Goal: Task Accomplishment & Management: Manage account settings

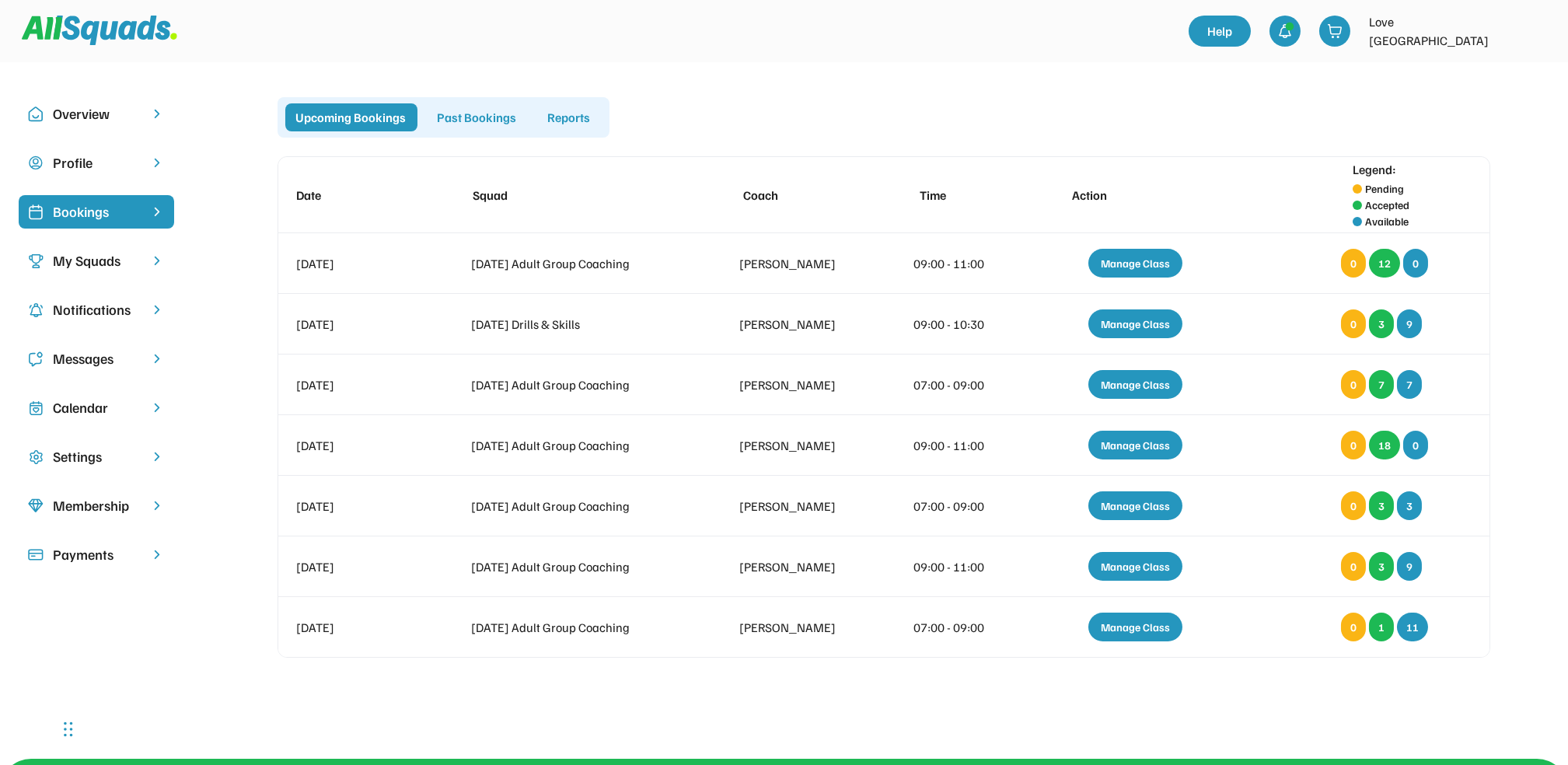
click at [474, 114] on div "Past Bookings" at bounding box center [477, 117] width 101 height 28
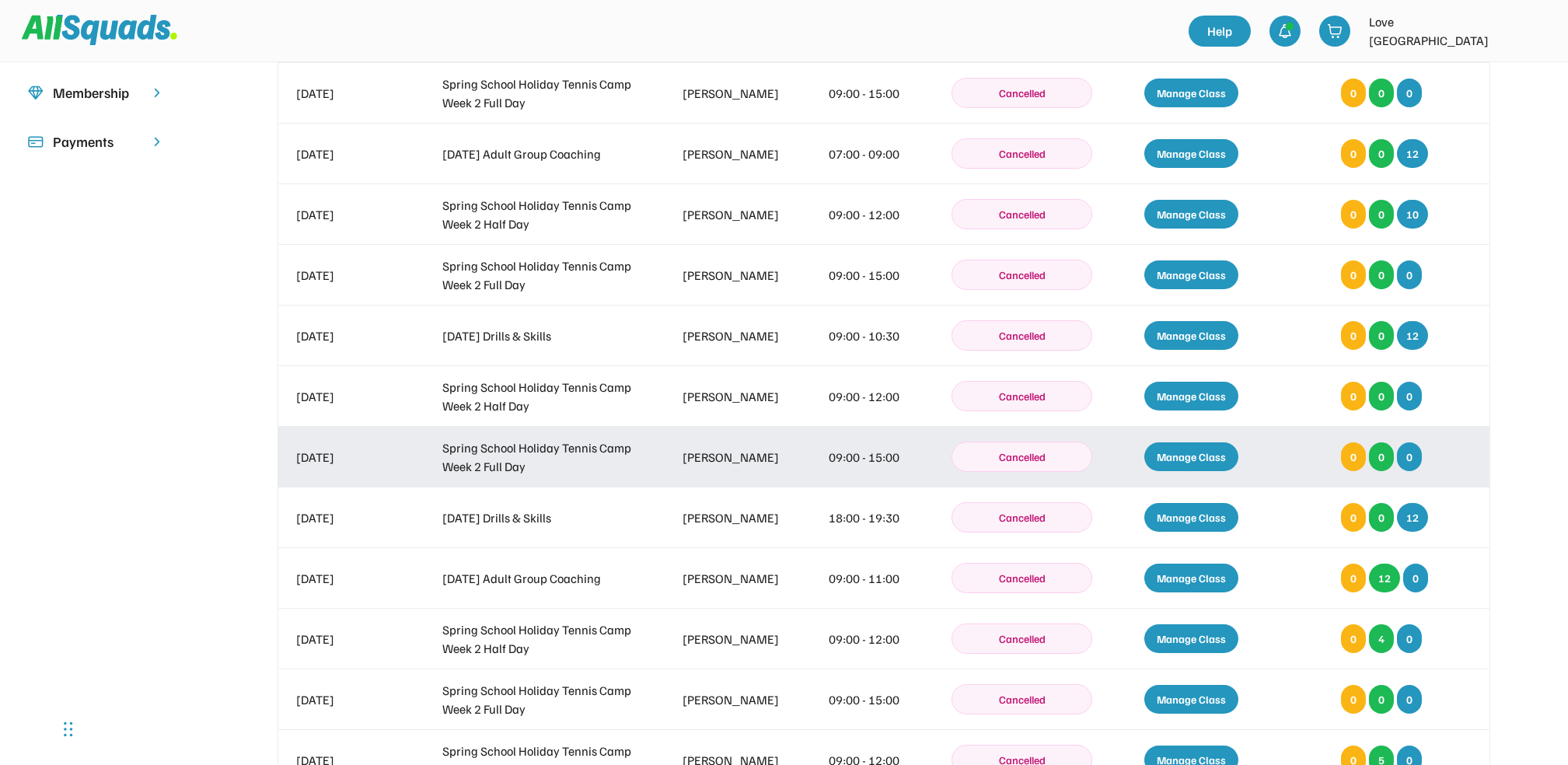
scroll to position [415, 0]
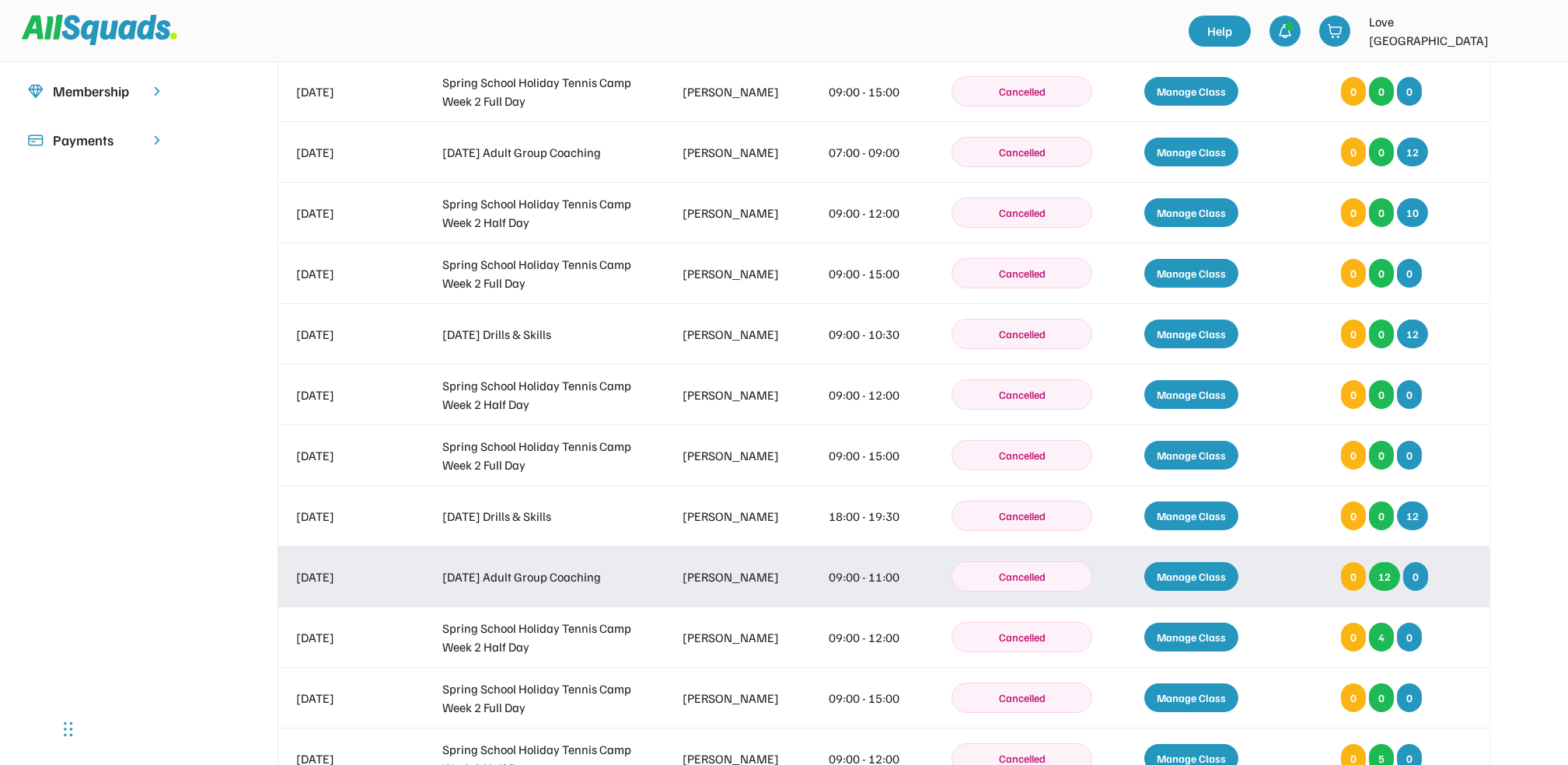
click at [1199, 577] on div "Manage Class" at bounding box center [1191, 577] width 94 height 29
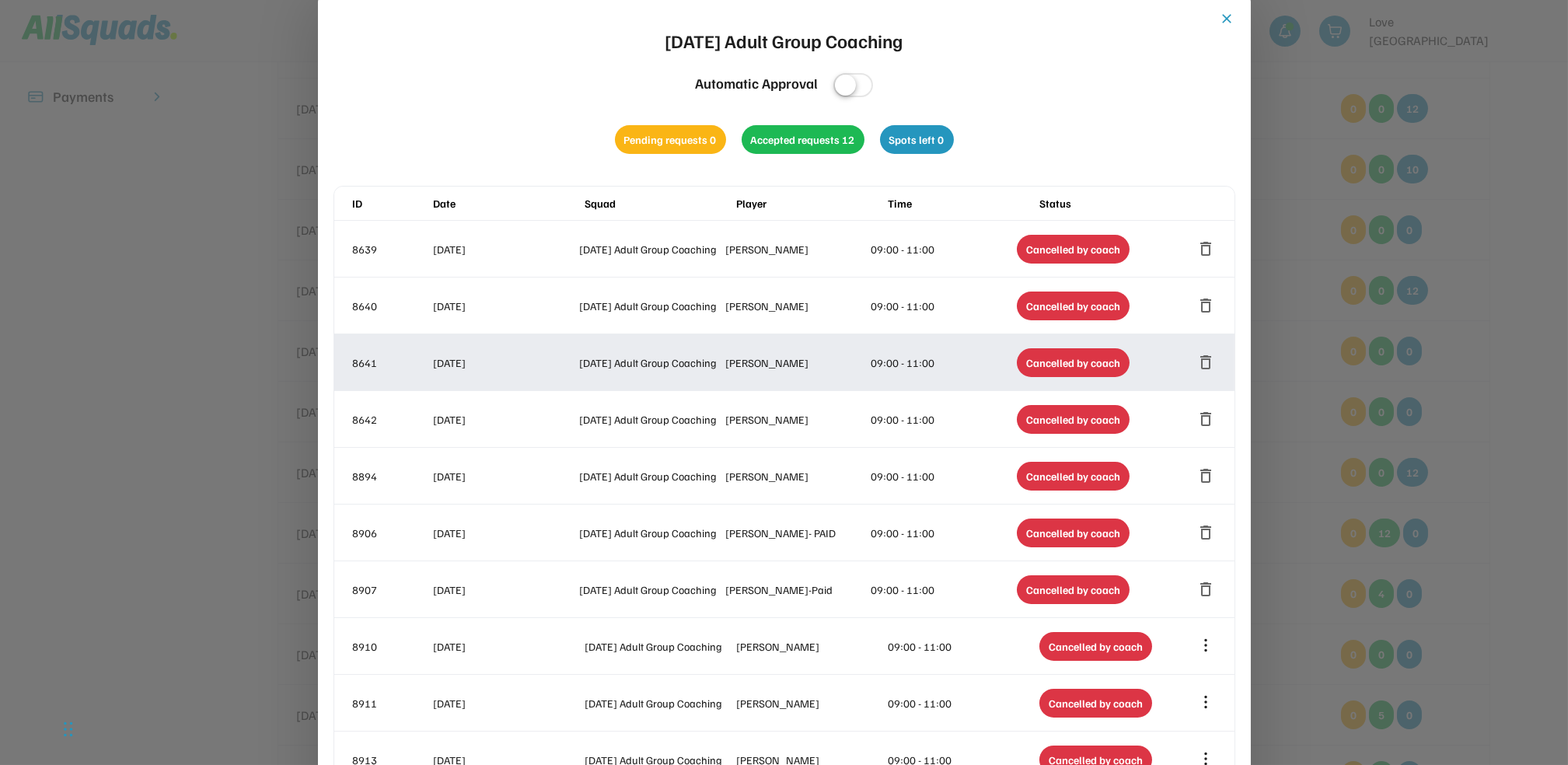
scroll to position [207, 0]
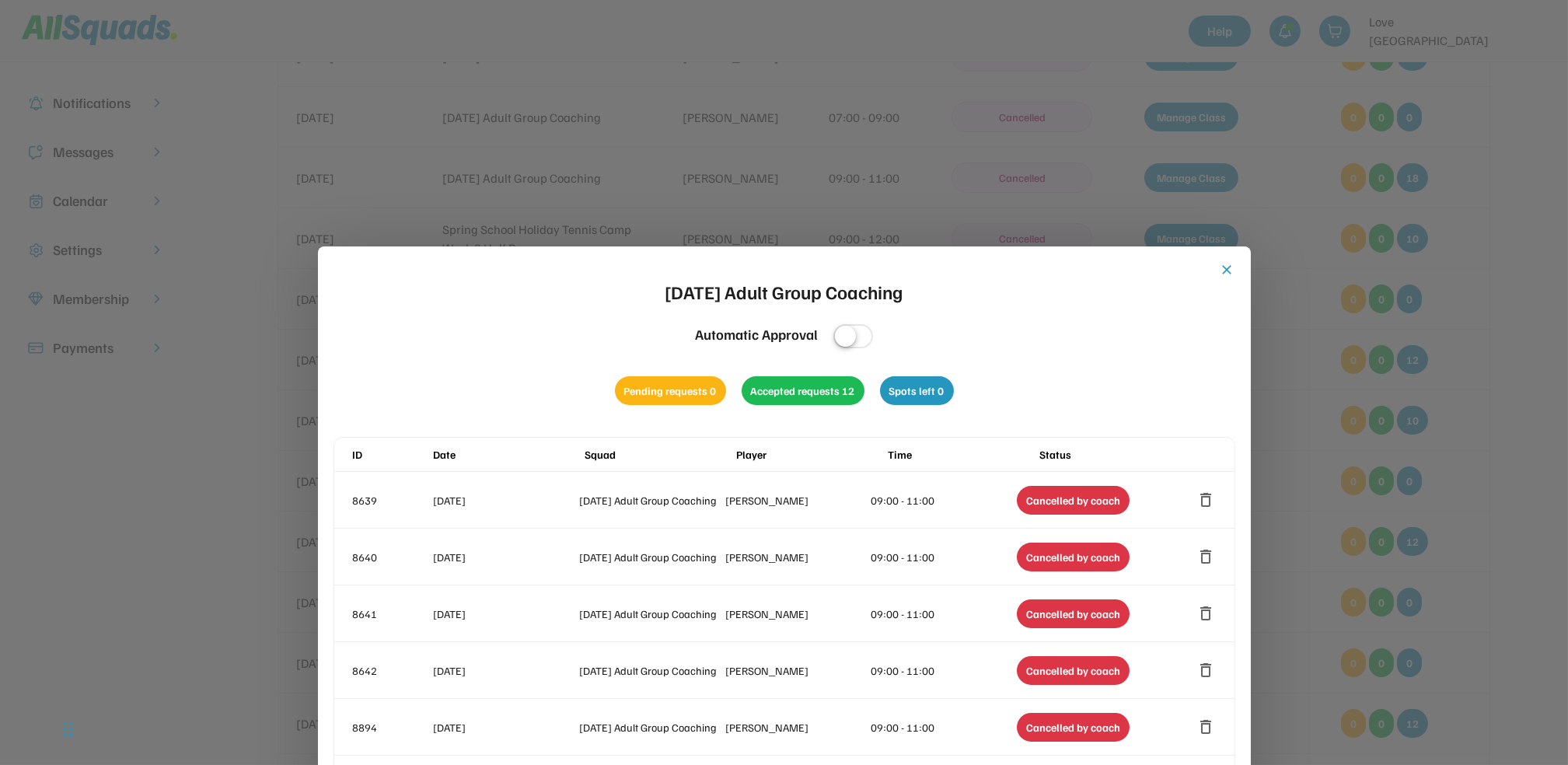
click at [1227, 271] on button "close" at bounding box center [1227, 269] width 16 height 16
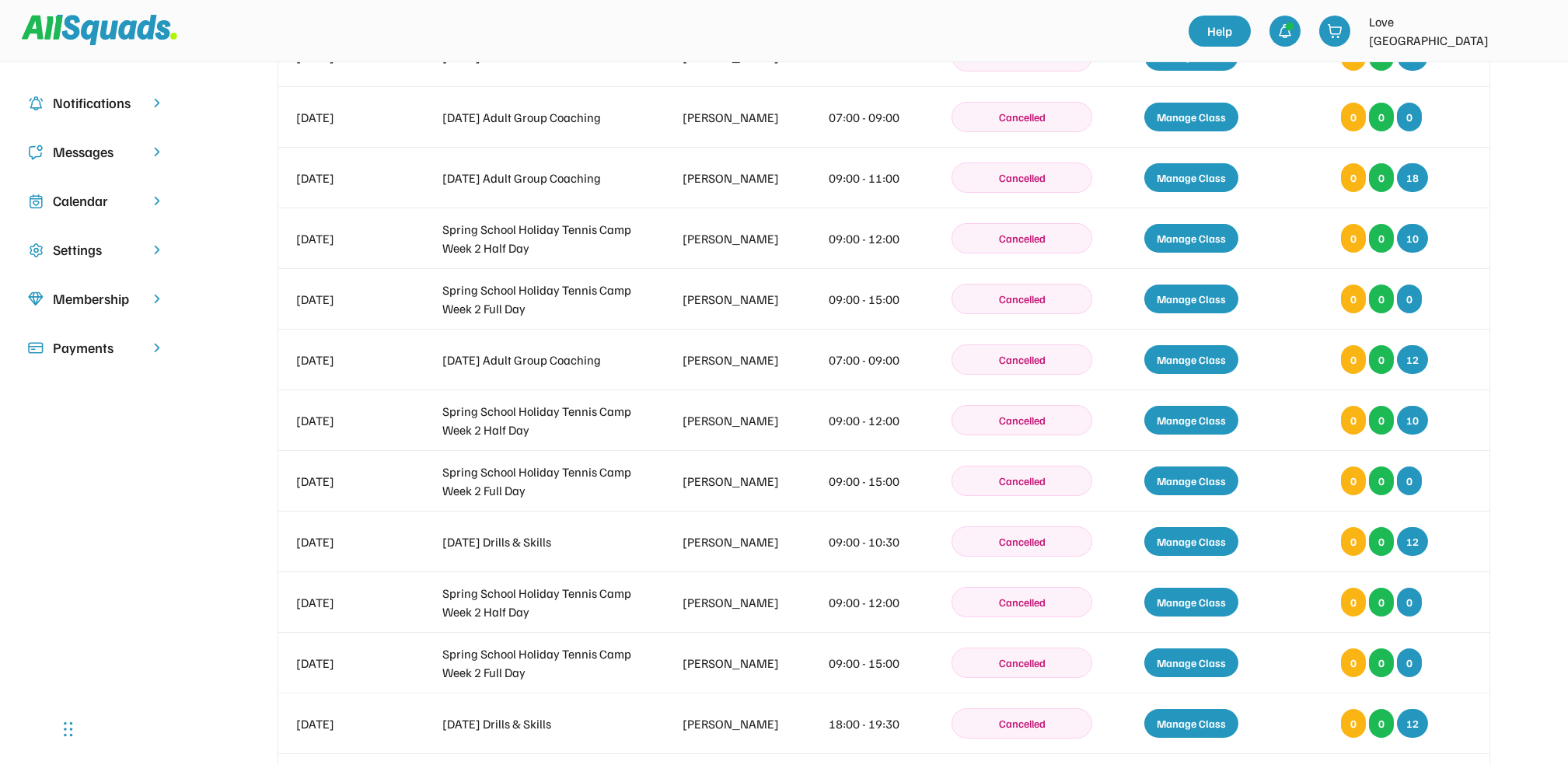
scroll to position [0, 0]
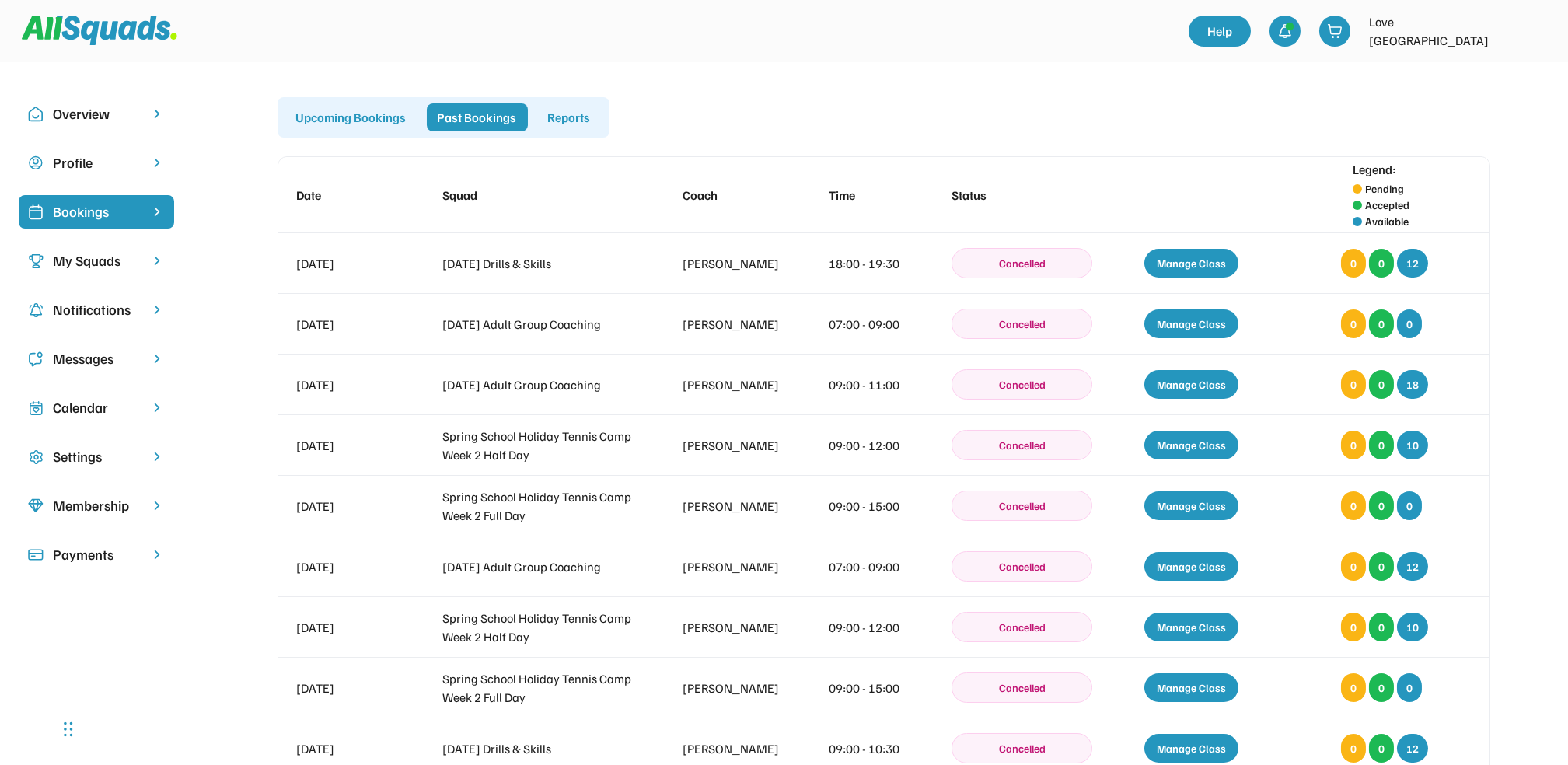
click at [358, 115] on div "Upcoming Bookings" at bounding box center [352, 117] width 132 height 28
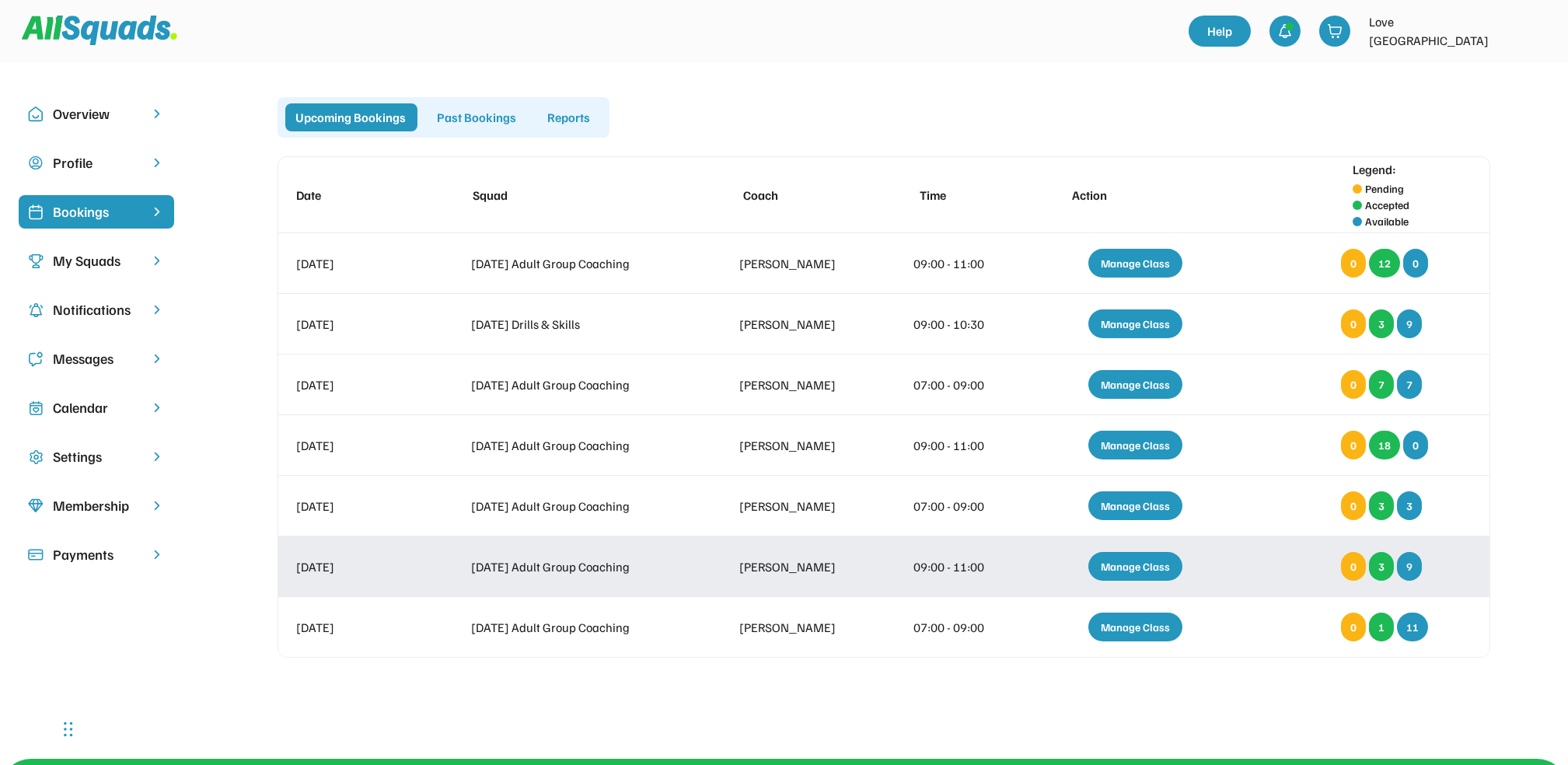
click at [1150, 558] on div "Manage Class" at bounding box center [1135, 566] width 94 height 29
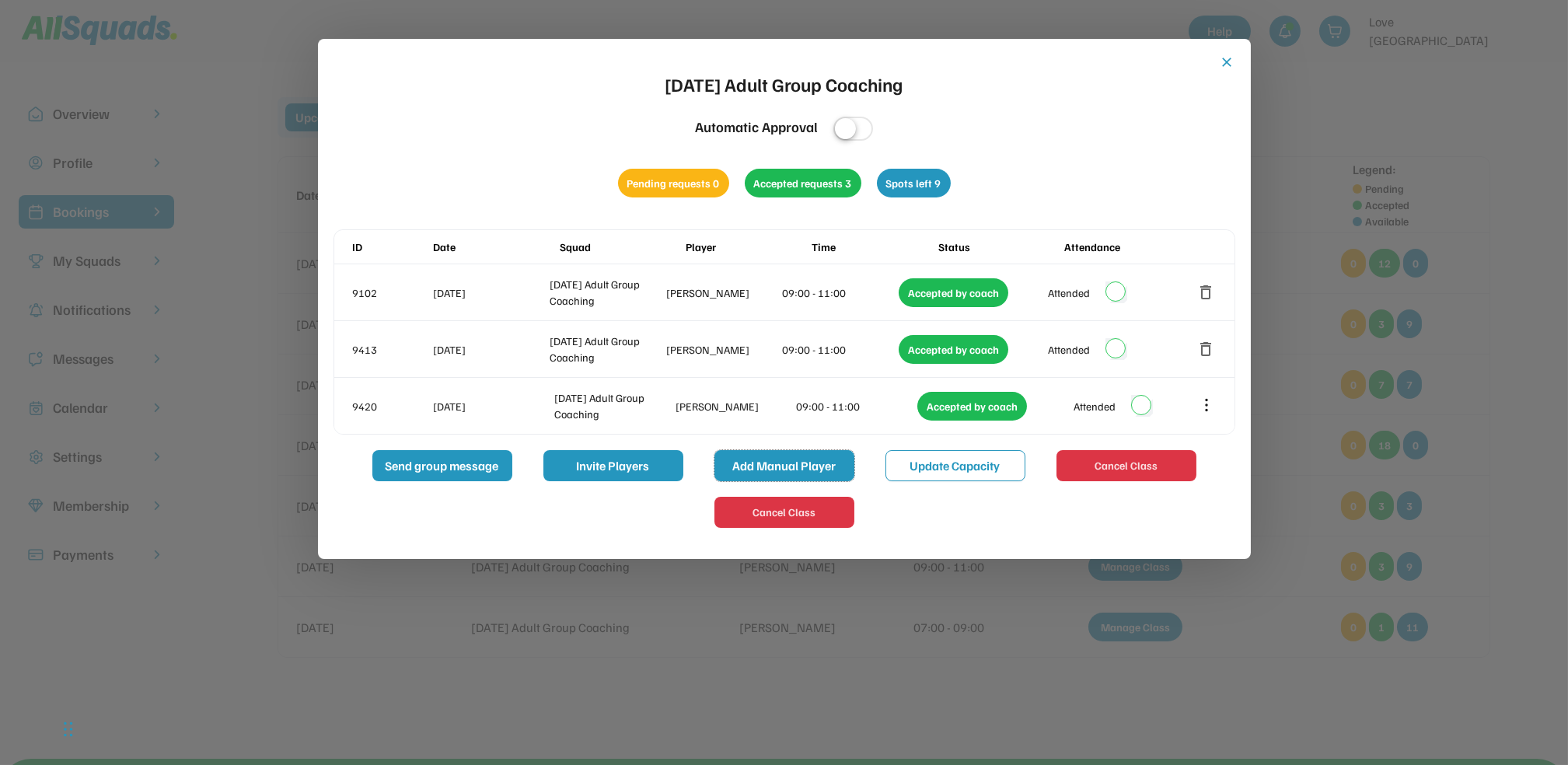
click at [825, 459] on button "Add Manual Player" at bounding box center [784, 466] width 140 height 31
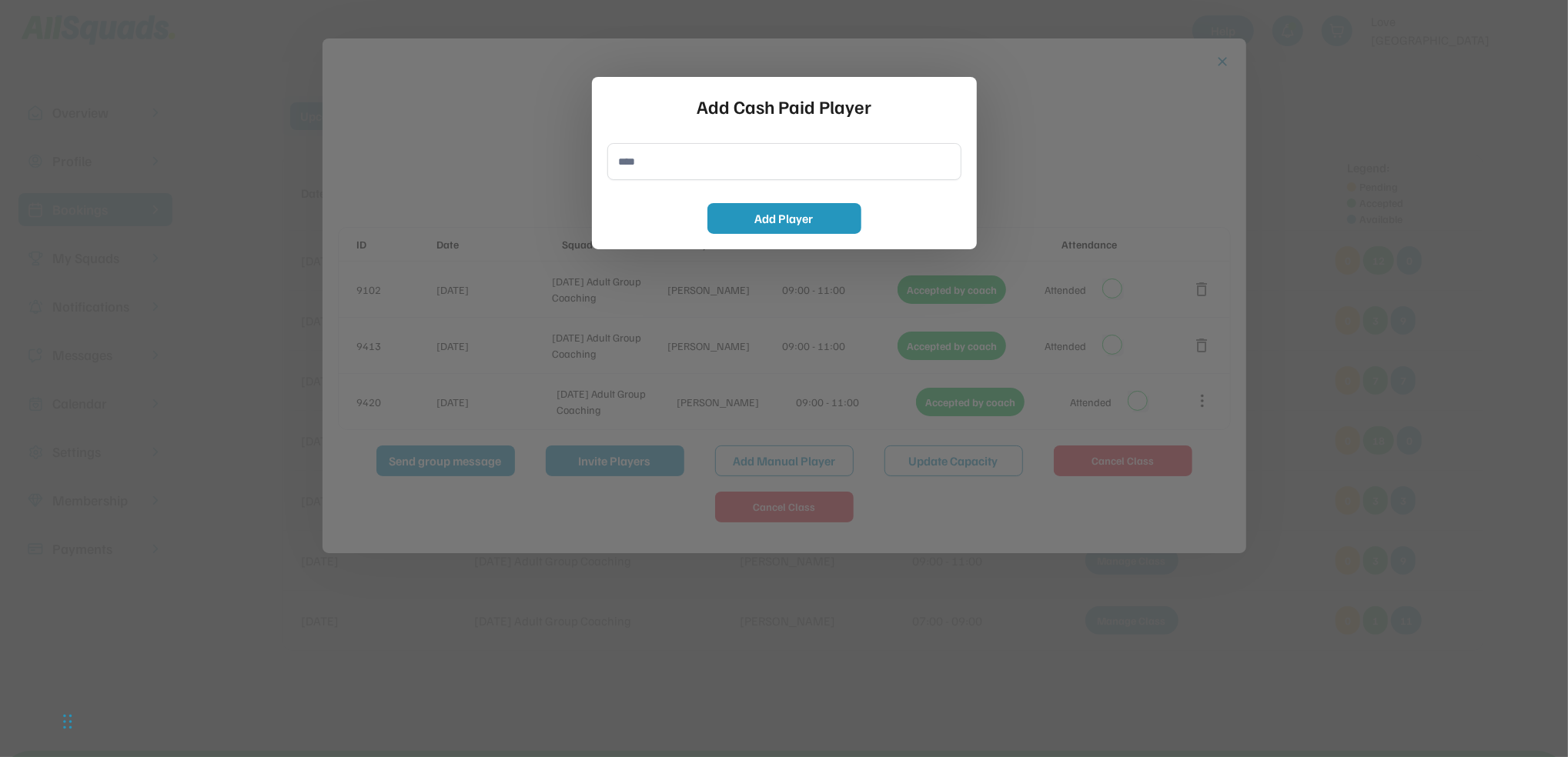
click at [637, 155] on input "input" at bounding box center [784, 161] width 354 height 37
type input "*"
type input "**********"
click at [793, 219] on button "Add Player" at bounding box center [784, 219] width 154 height 31
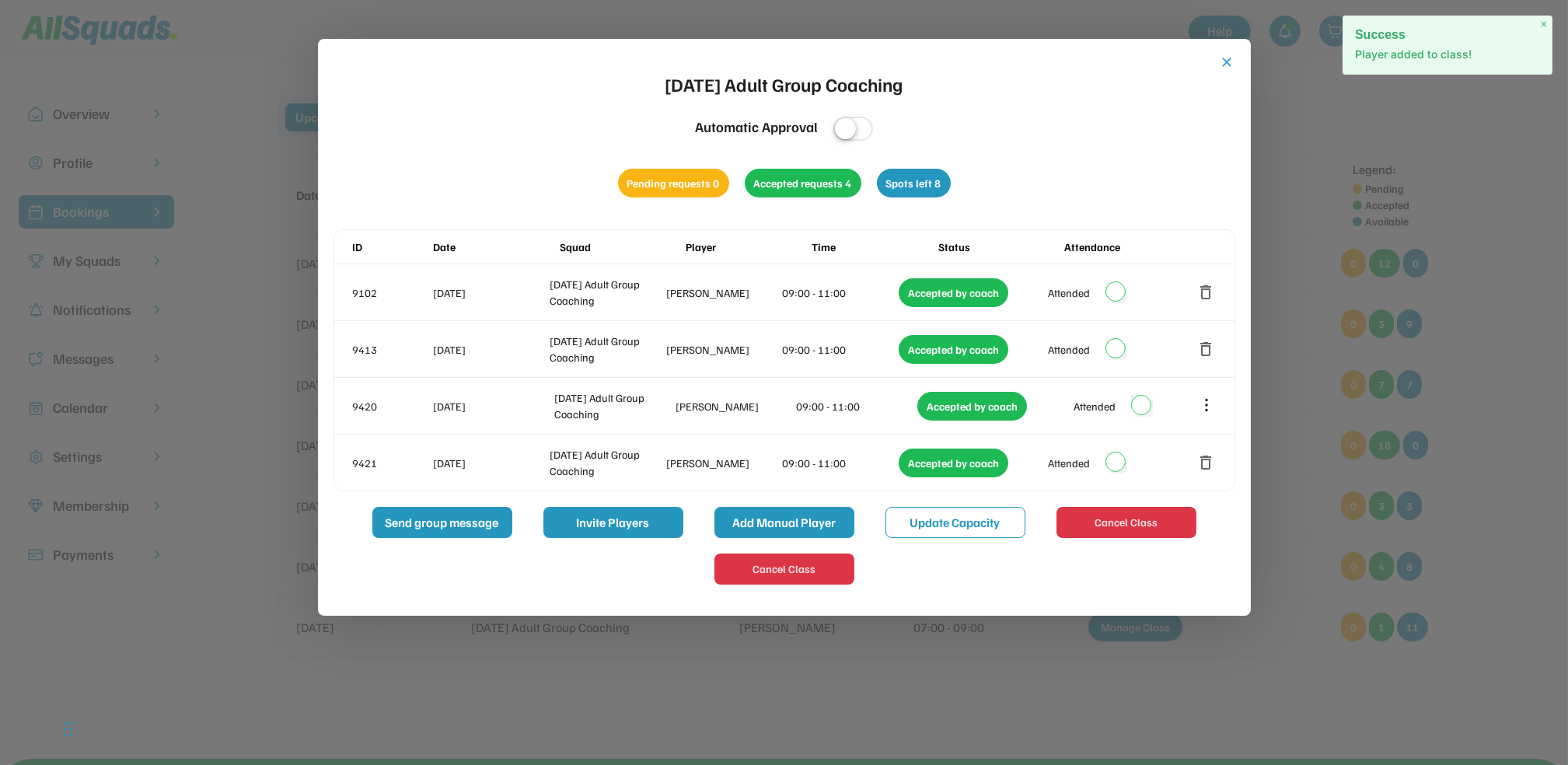
click at [811, 516] on button "Add Manual Player" at bounding box center [784, 523] width 140 height 31
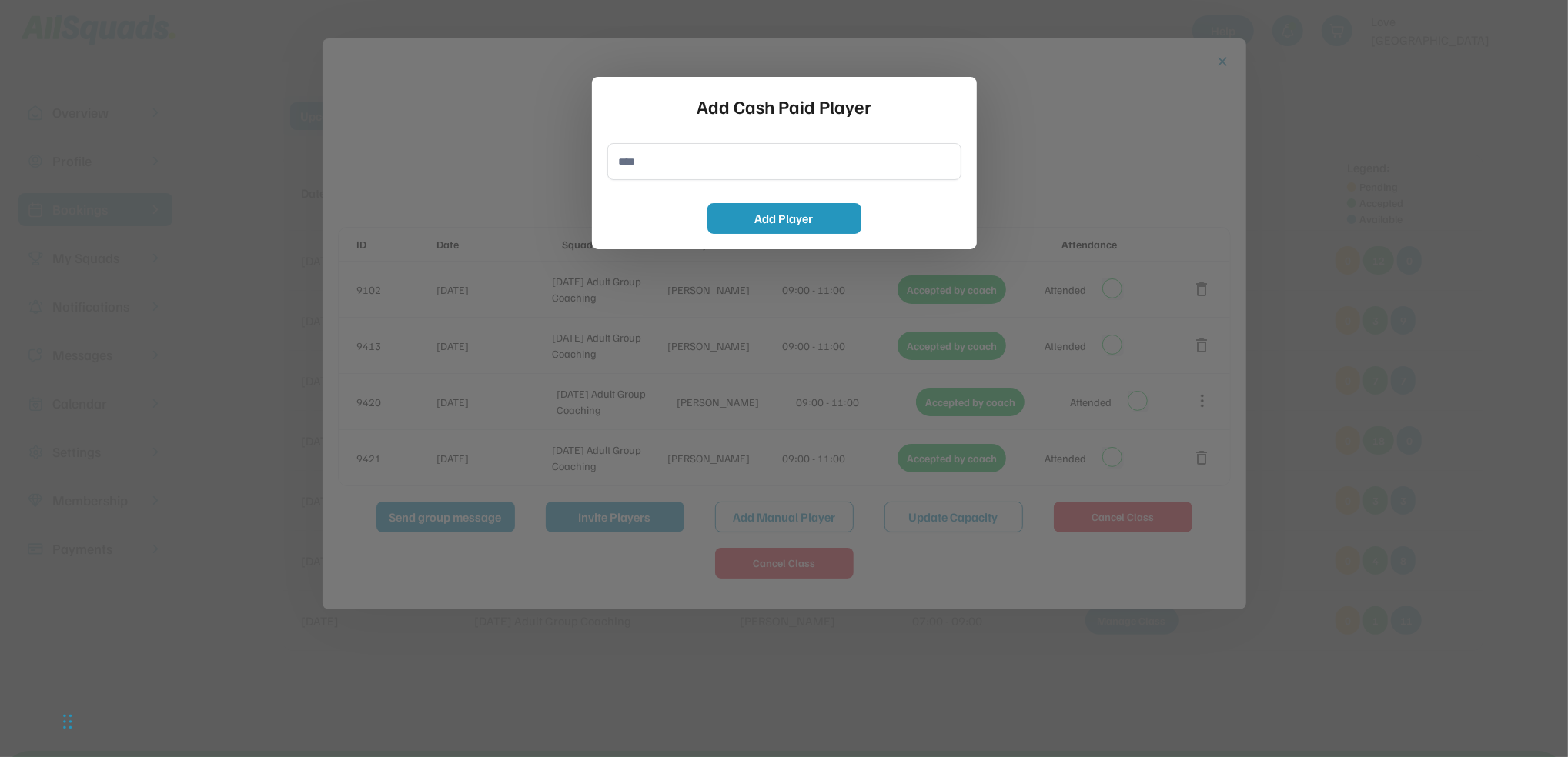
click at [643, 172] on input "input" at bounding box center [784, 161] width 354 height 37
type input "**********"
click at [802, 217] on button "Add Player" at bounding box center [784, 219] width 154 height 31
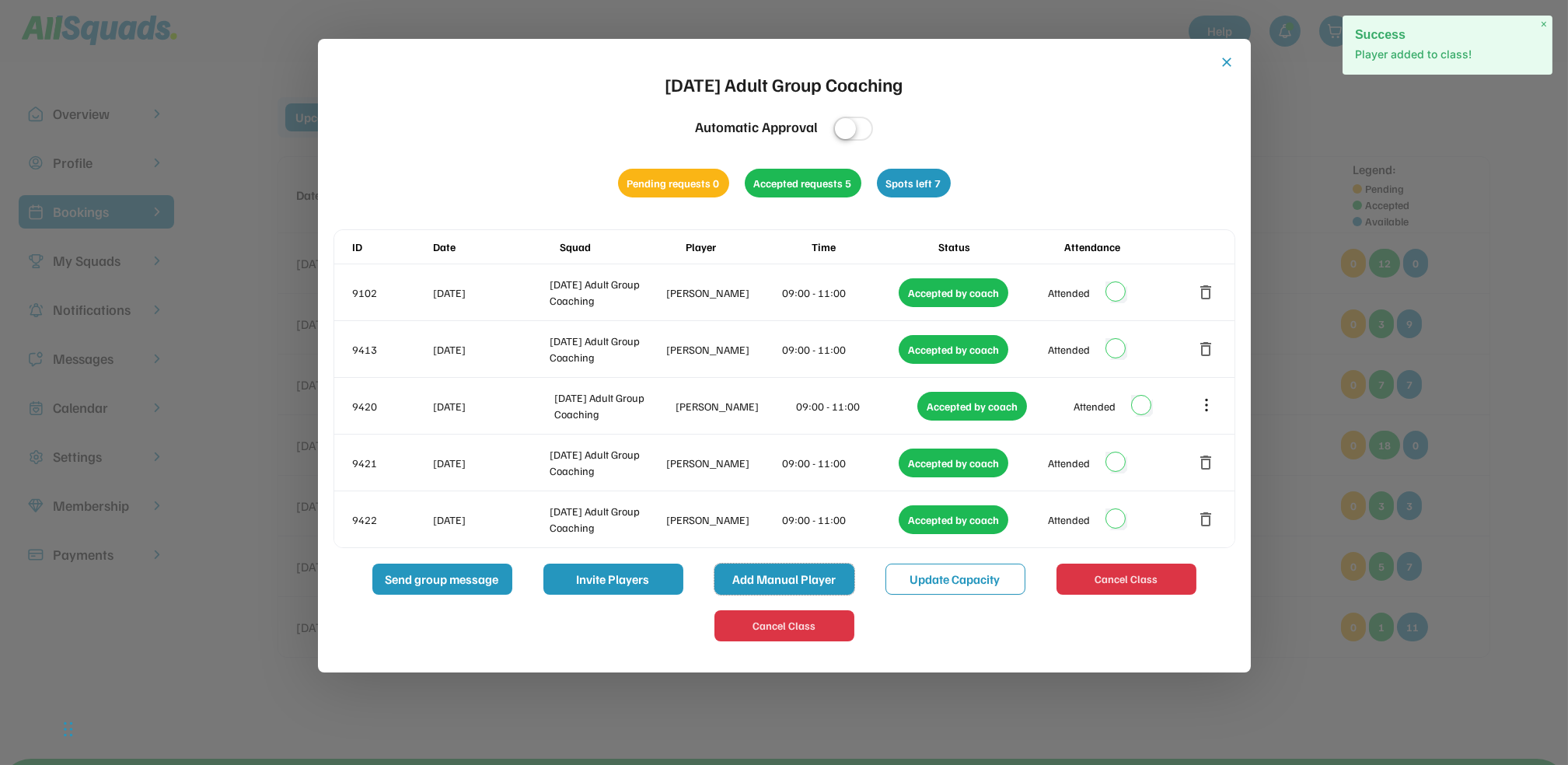
click at [787, 574] on button "Add Manual Player" at bounding box center [784, 580] width 140 height 31
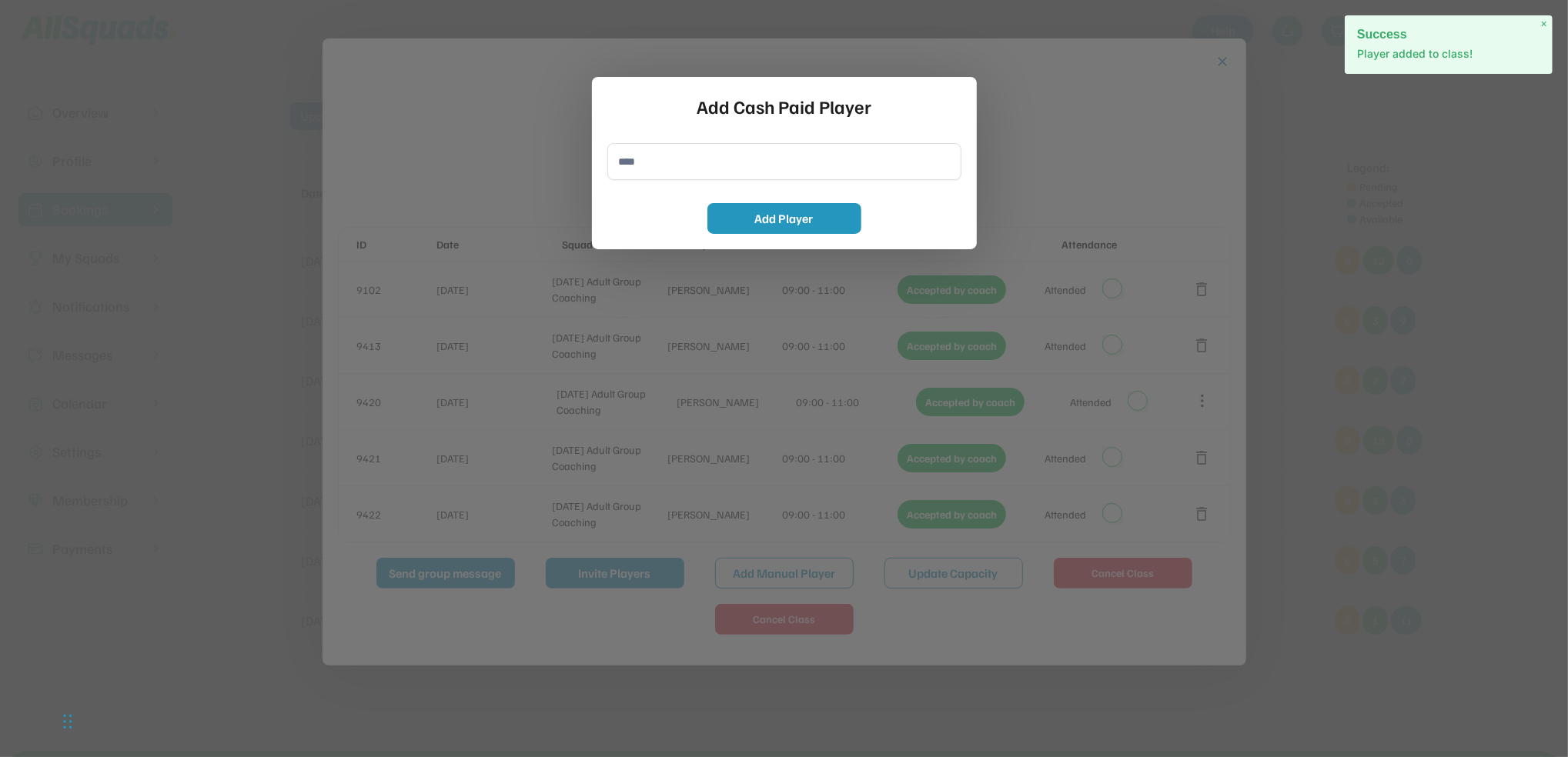
click at [625, 163] on input "input" at bounding box center [784, 161] width 354 height 37
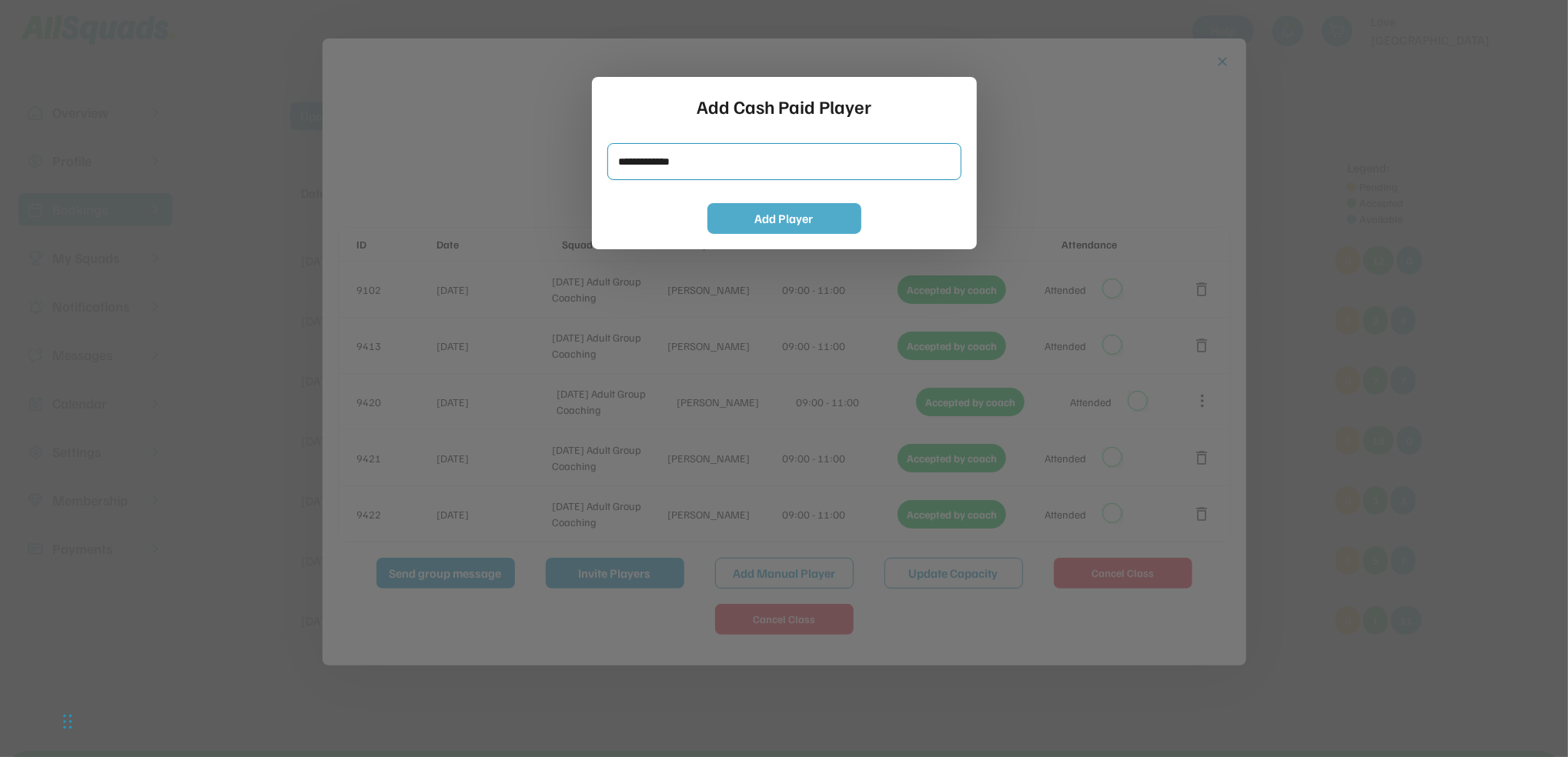
type input "**********"
click at [813, 222] on button "Add Player" at bounding box center [784, 219] width 154 height 31
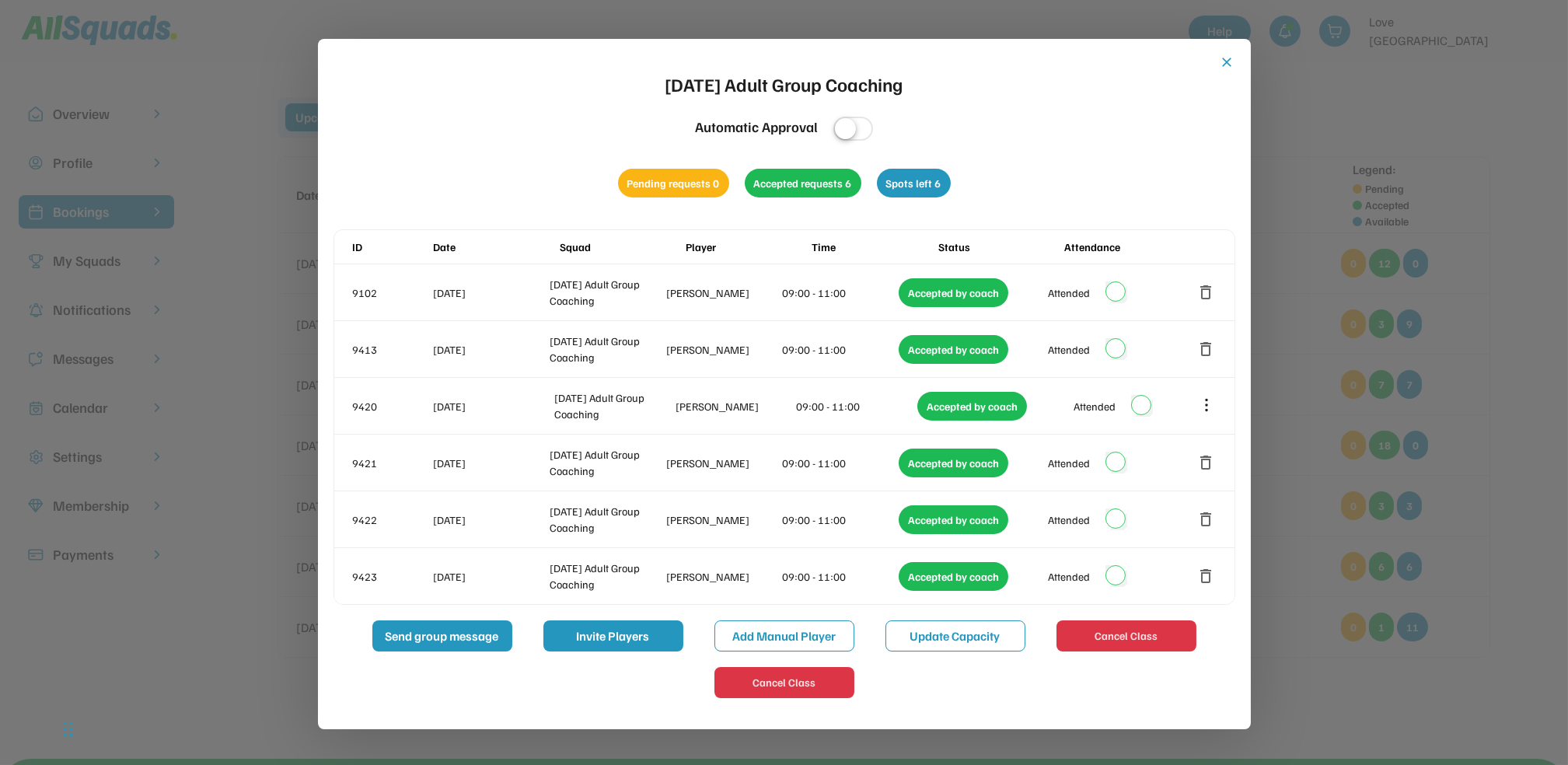
click at [1225, 55] on button "close" at bounding box center [1227, 62] width 16 height 16
